Goal: Entertainment & Leisure: Consume media (video, audio)

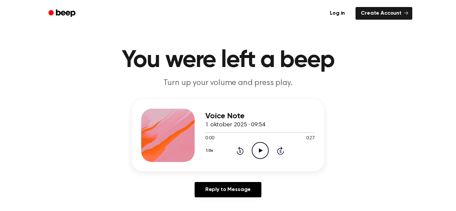
scroll to position [2, 0]
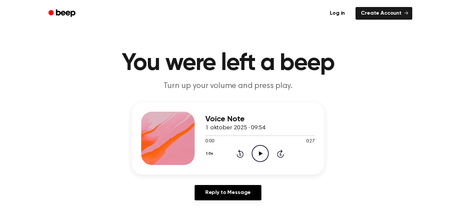
click at [261, 151] on icon "Play Audio" at bounding box center [260, 153] width 17 height 17
click at [258, 155] on icon "Pause Audio" at bounding box center [260, 153] width 17 height 17
click at [207, 134] on div at bounding box center [260, 135] width 110 height 5
click at [259, 148] on icon "Play Audio" at bounding box center [260, 153] width 17 height 17
click at [259, 150] on icon "Pause Audio" at bounding box center [260, 153] width 17 height 17
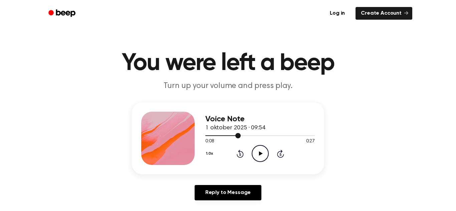
click at [207, 137] on div at bounding box center [260, 135] width 110 height 5
click at [256, 154] on icon "Play Audio" at bounding box center [260, 153] width 17 height 17
click at [257, 154] on icon "Pause Audio" at bounding box center [260, 153] width 17 height 17
click at [207, 138] on div at bounding box center [260, 135] width 110 height 5
click at [268, 156] on circle at bounding box center [260, 154] width 16 height 16
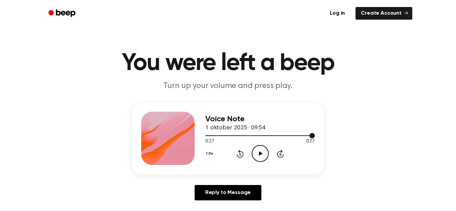
click at [206, 137] on div at bounding box center [260, 135] width 110 height 5
click at [257, 148] on icon "Play Audio" at bounding box center [260, 153] width 17 height 17
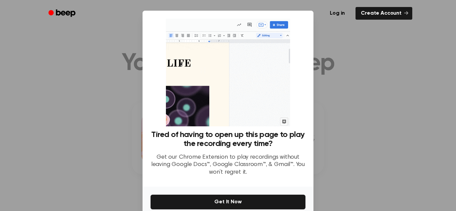
scroll to position [32, 0]
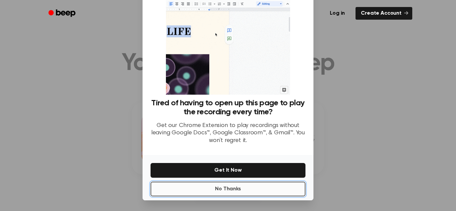
click at [254, 191] on button "No Thanks" at bounding box center [228, 189] width 155 height 15
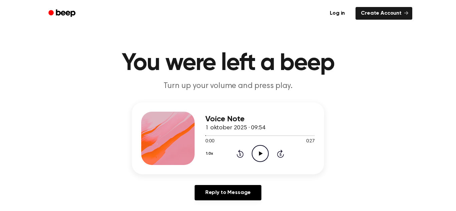
click at [260, 150] on icon "Play Audio" at bounding box center [260, 153] width 17 height 17
click at [210, 137] on div at bounding box center [260, 135] width 110 height 5
click at [259, 152] on icon "Play Audio" at bounding box center [260, 153] width 17 height 17
click at [259, 152] on icon "Pause Audio" at bounding box center [260, 153] width 17 height 17
click at [207, 137] on div at bounding box center [260, 135] width 110 height 5
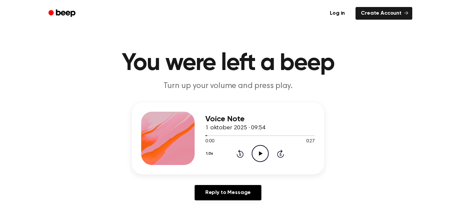
click at [255, 153] on icon "Play Audio" at bounding box center [260, 153] width 17 height 17
click at [255, 153] on icon "Pause Audio" at bounding box center [260, 153] width 17 height 17
click at [207, 136] on div at bounding box center [215, 136] width 21 height 1
click at [261, 151] on icon "Play Audio" at bounding box center [260, 153] width 17 height 17
click at [209, 137] on div at bounding box center [260, 135] width 110 height 5
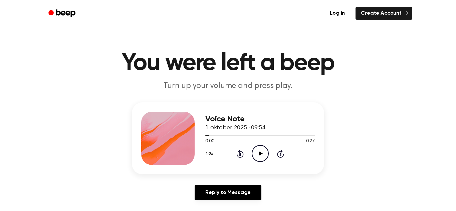
click at [260, 155] on icon at bounding box center [261, 154] width 4 height 4
click at [255, 149] on icon "Pause Audio" at bounding box center [260, 153] width 17 height 17
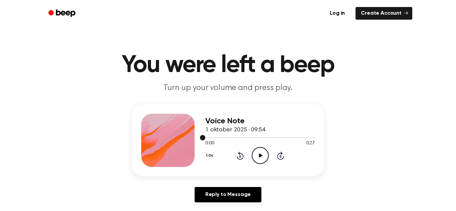
click at [258, 139] on div at bounding box center [260, 137] width 110 height 5
click at [254, 155] on icon "Play Audio" at bounding box center [260, 155] width 17 height 17
click at [210, 135] on div at bounding box center [260, 137] width 110 height 5
click at [262, 157] on icon "Pause Audio" at bounding box center [260, 155] width 17 height 17
click at [207, 136] on div at bounding box center [260, 137] width 110 height 5
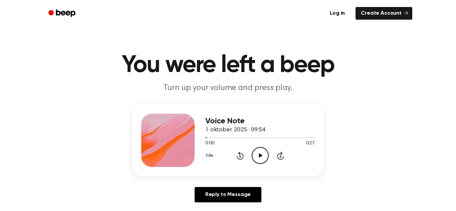
click at [256, 152] on icon "Play Audio" at bounding box center [260, 155] width 17 height 17
click at [252, 159] on circle at bounding box center [260, 156] width 16 height 16
